Goal: Information Seeking & Learning: Understand process/instructions

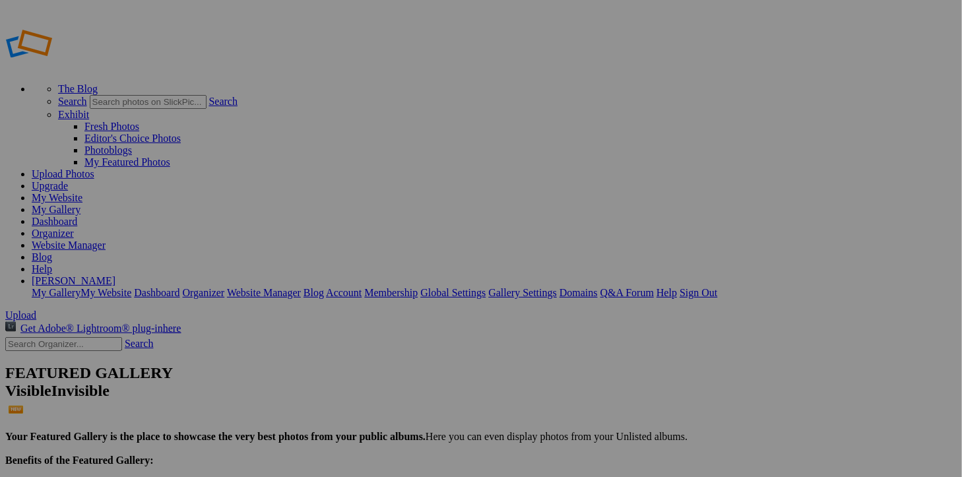
click at [106, 239] on link "Website Manager" at bounding box center [69, 244] width 74 height 11
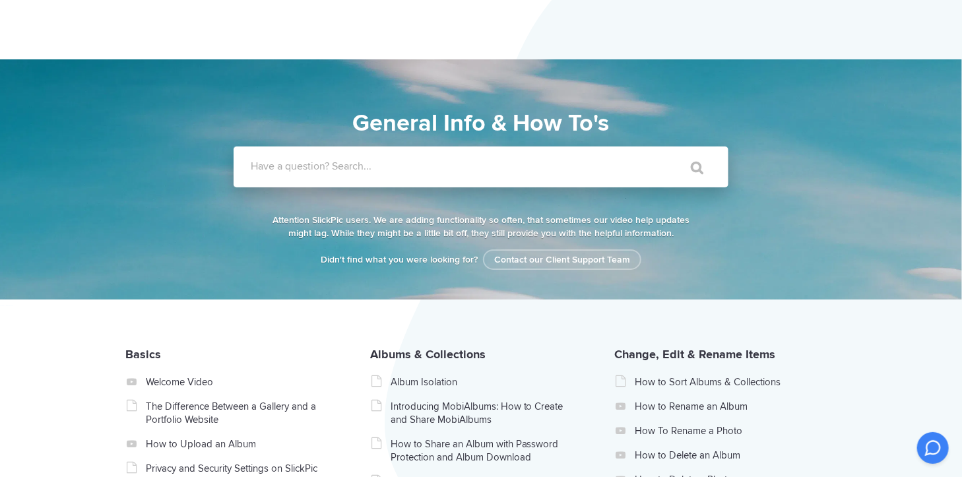
click at [356, 184] on input "Have a question? Search..." at bounding box center [453, 166] width 441 height 41
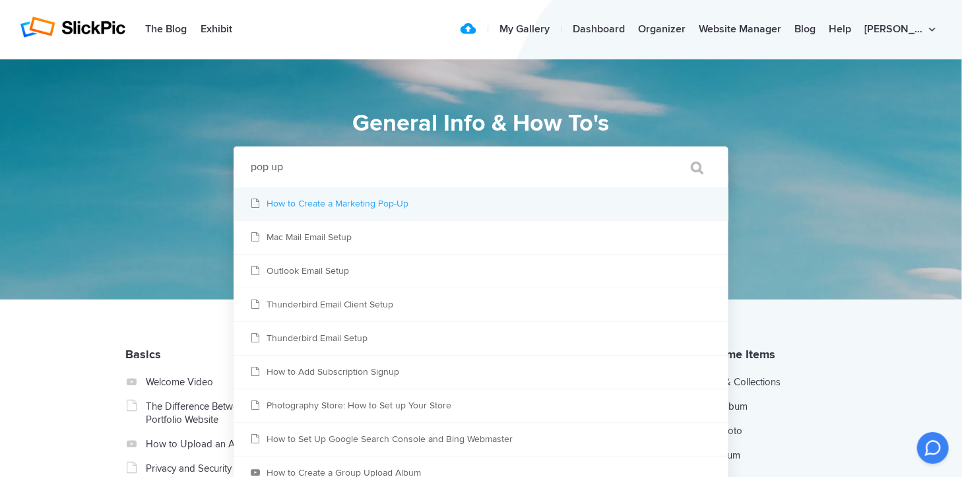
type input "pop up"
click at [356, 205] on link "How to Create a Marketing Pop-Up" at bounding box center [480, 203] width 495 height 33
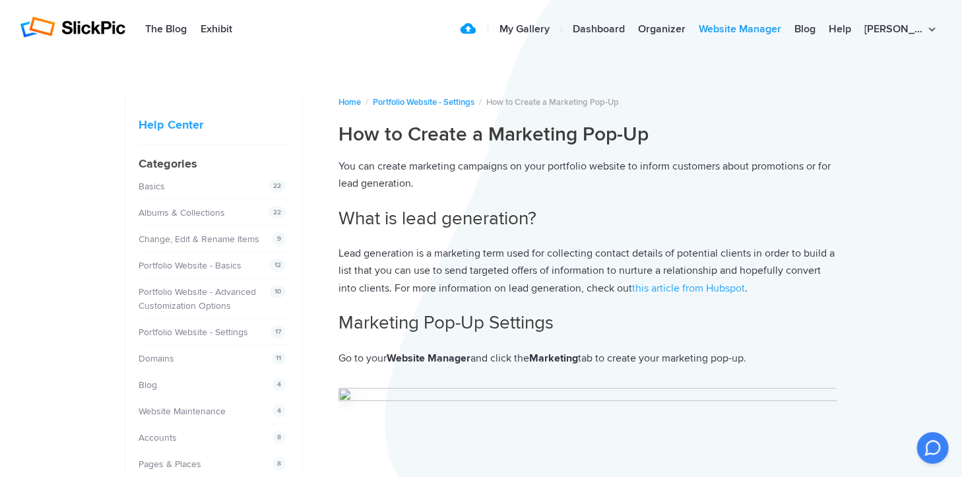
click at [780, 20] on link "Website Manager" at bounding box center [740, 29] width 96 height 26
click at [776, 31] on link "Website Manager" at bounding box center [740, 29] width 96 height 26
